Goal: Use online tool/utility: Use online tool/utility

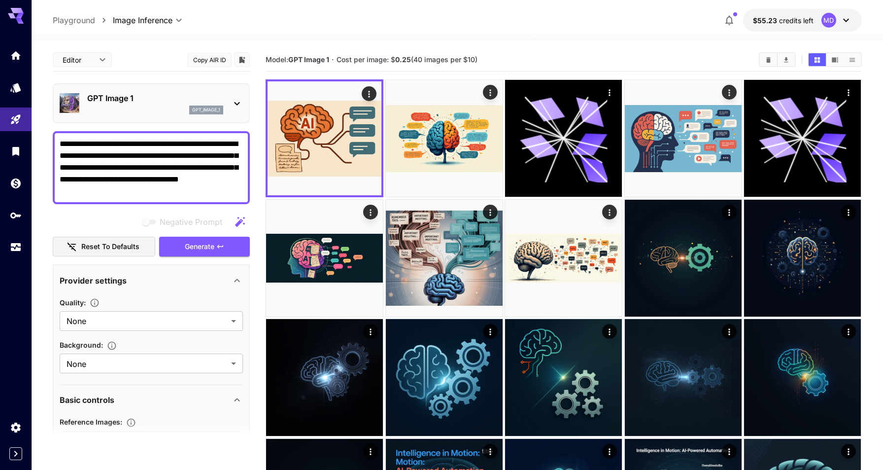
scroll to position [21, 0]
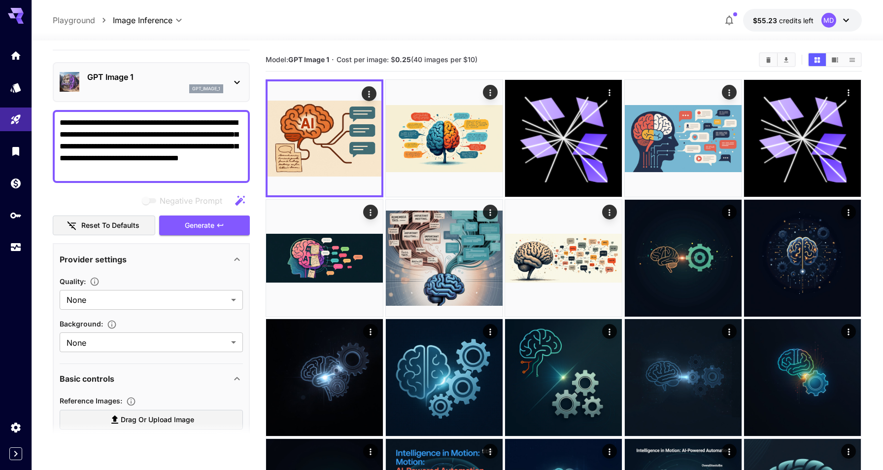
click at [378, 20] on div "**********" at bounding box center [457, 20] width 809 height 23
click at [396, 24] on div "**********" at bounding box center [457, 20] width 809 height 23
